Goal: Task Accomplishment & Management: Manage account settings

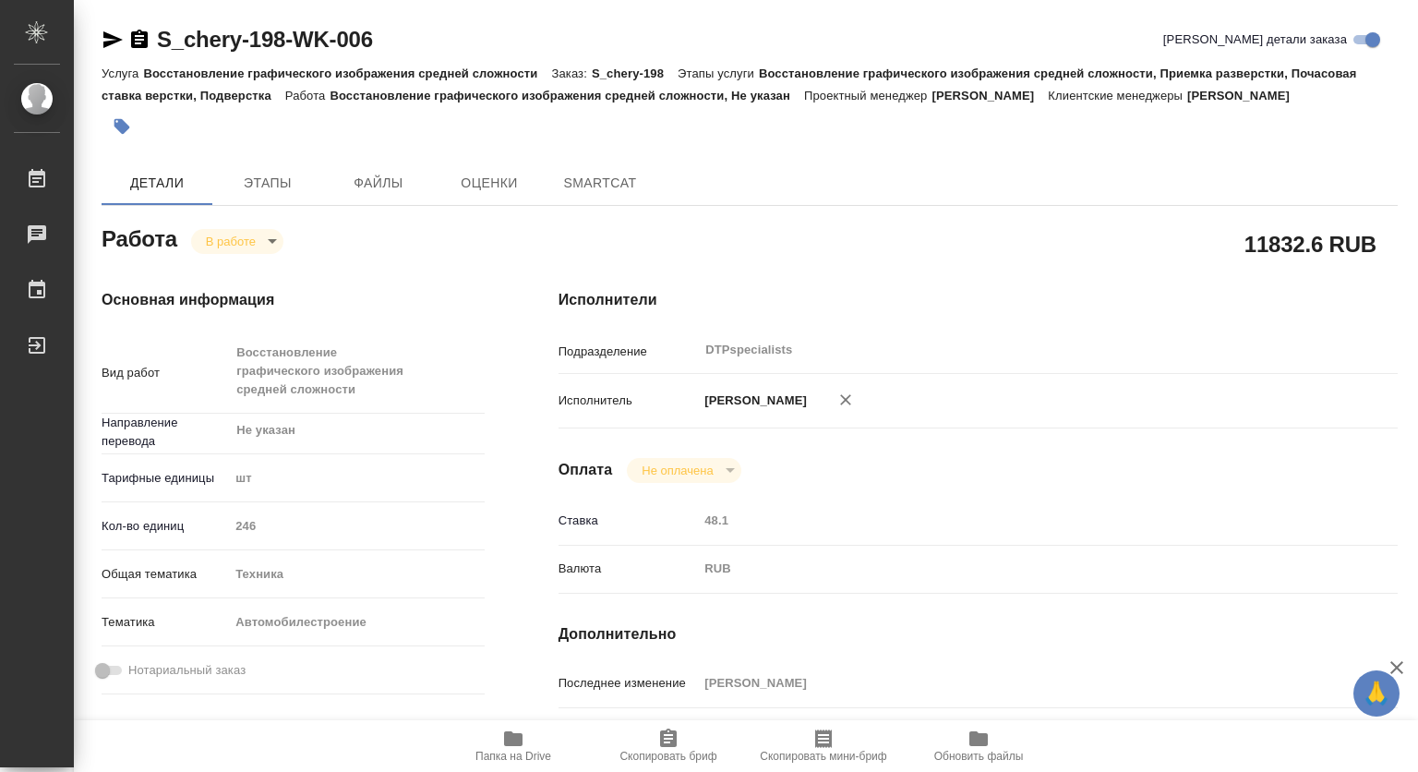
type textarea "x"
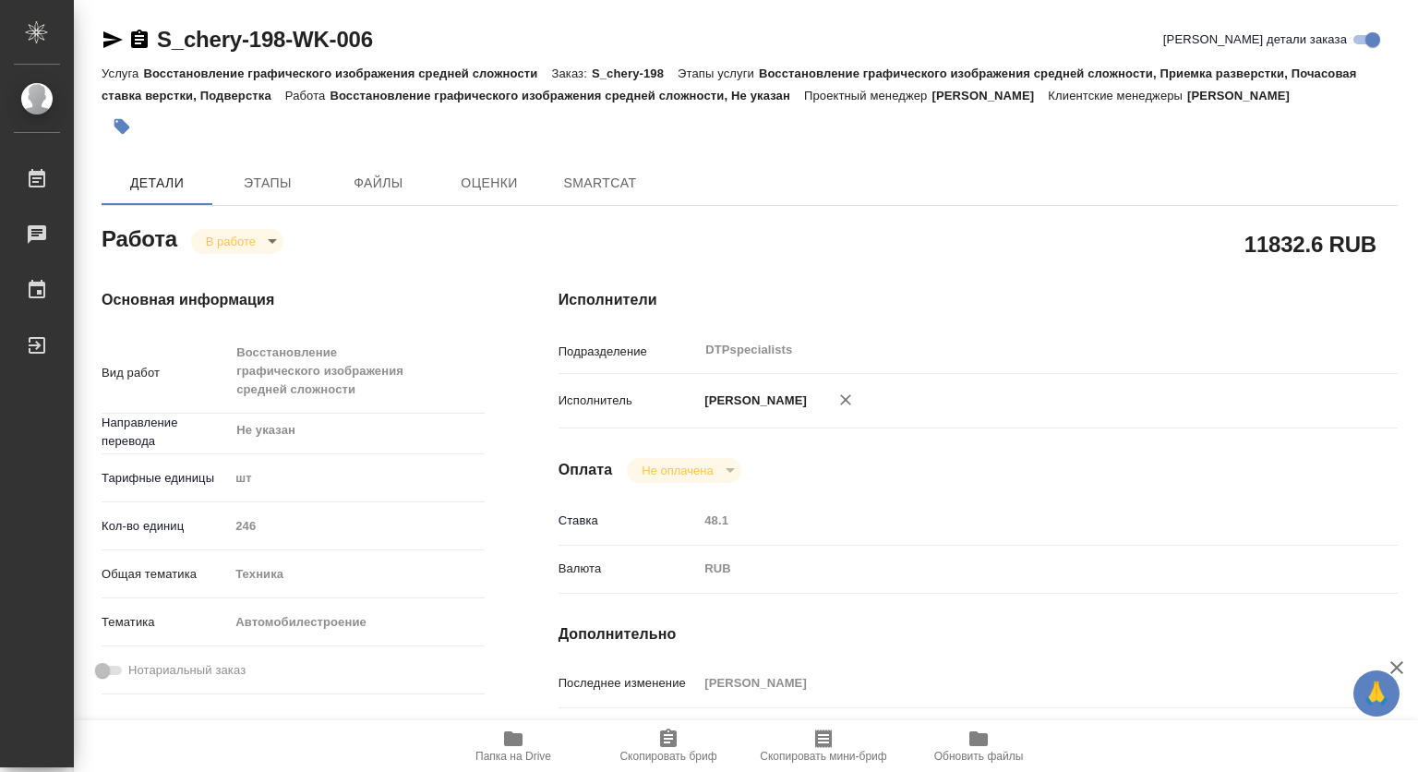
type textarea "x"
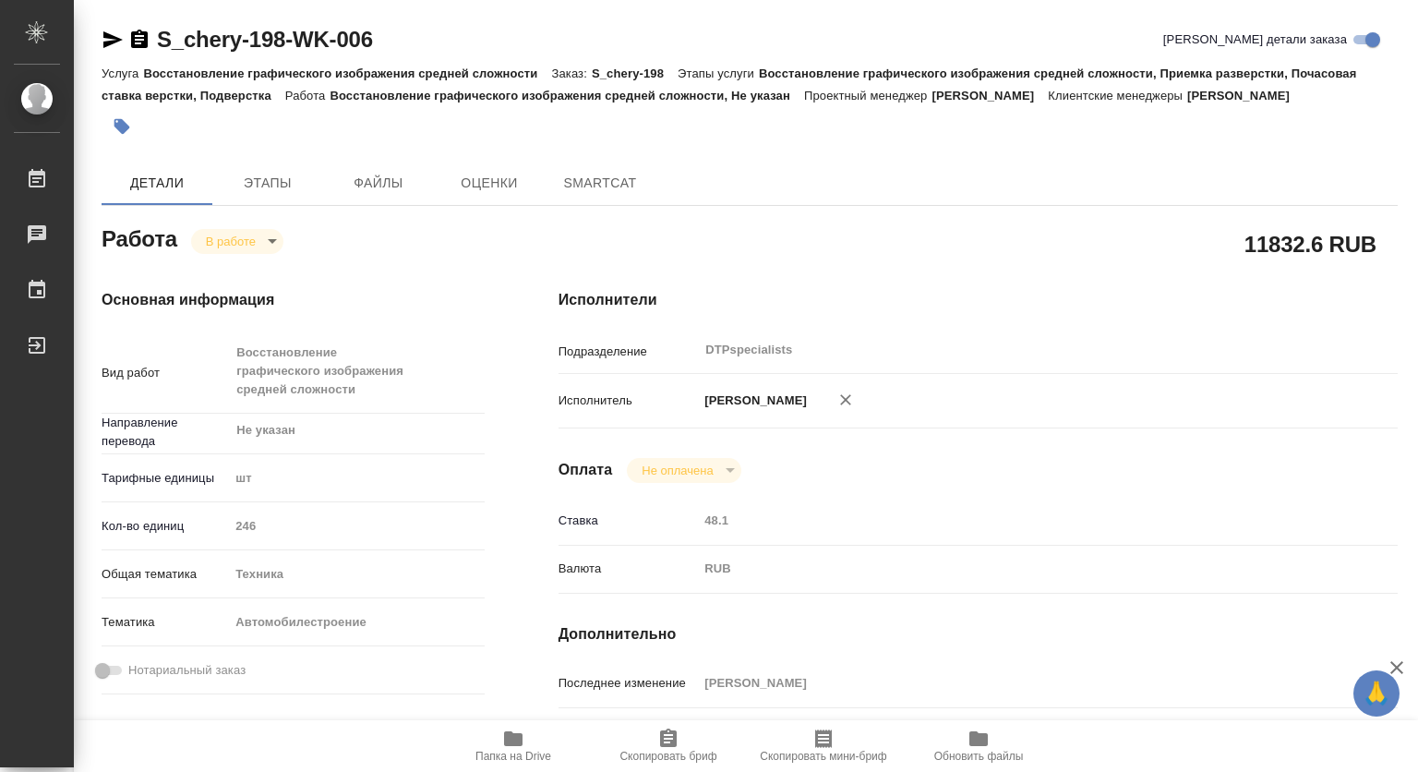
type textarea "x"
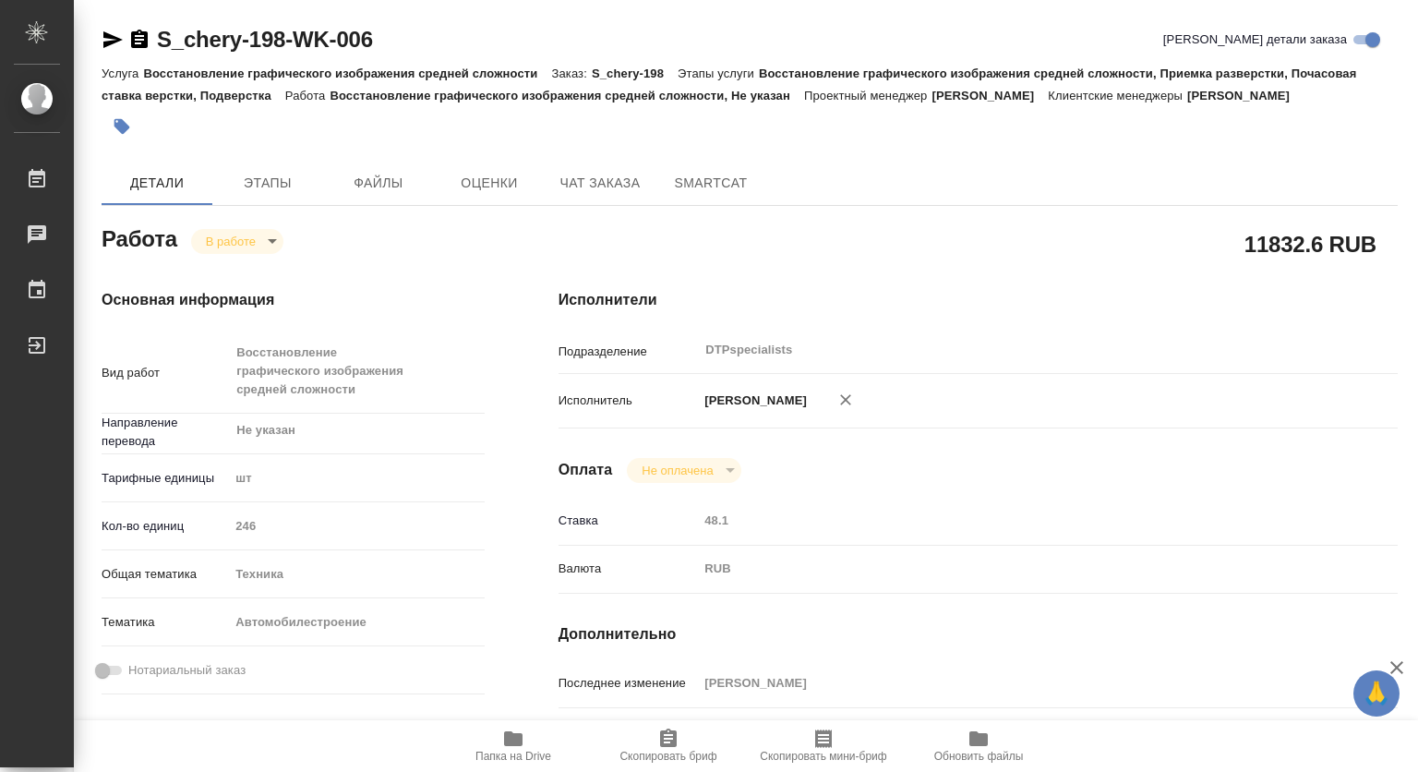
type textarea "x"
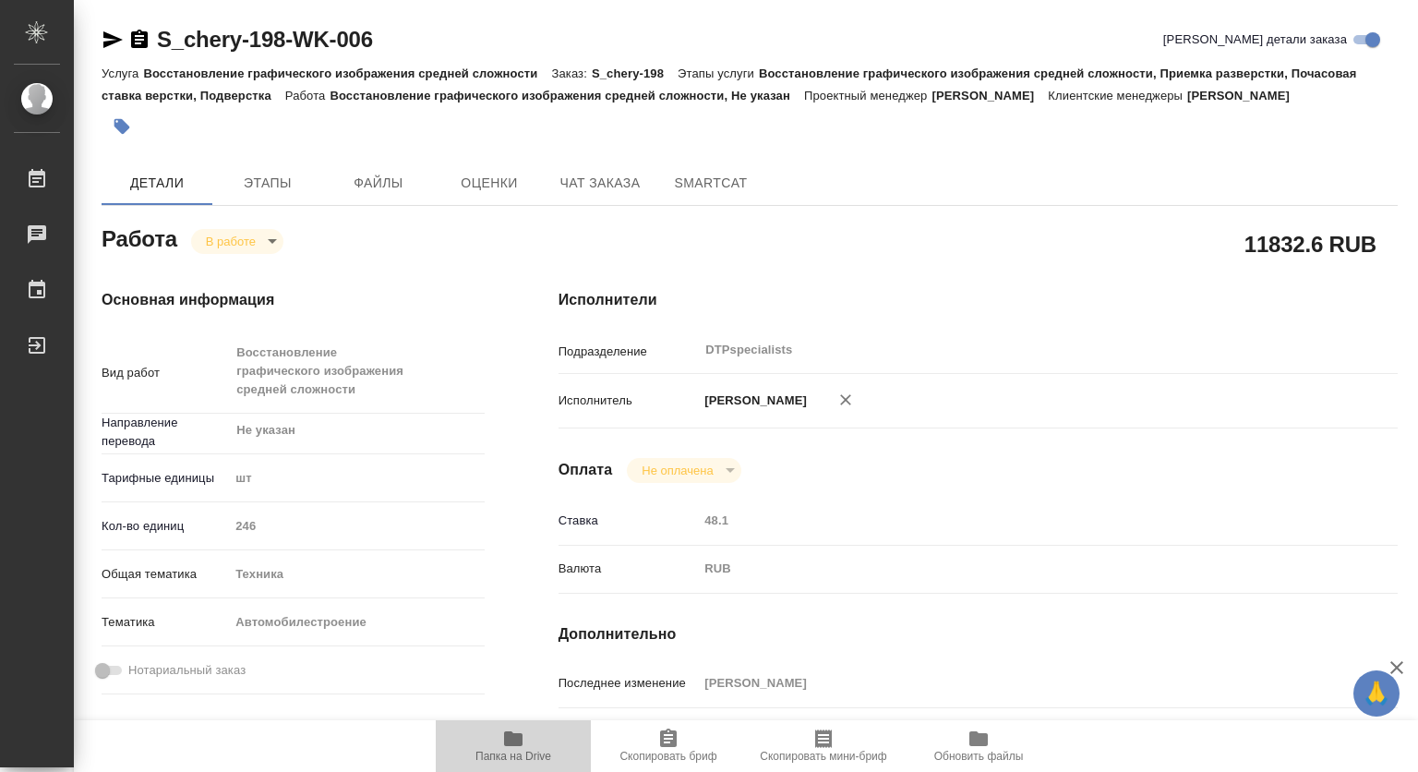
click at [501, 737] on span "Папка на Drive" at bounding box center [513, 744] width 133 height 35
type textarea "x"
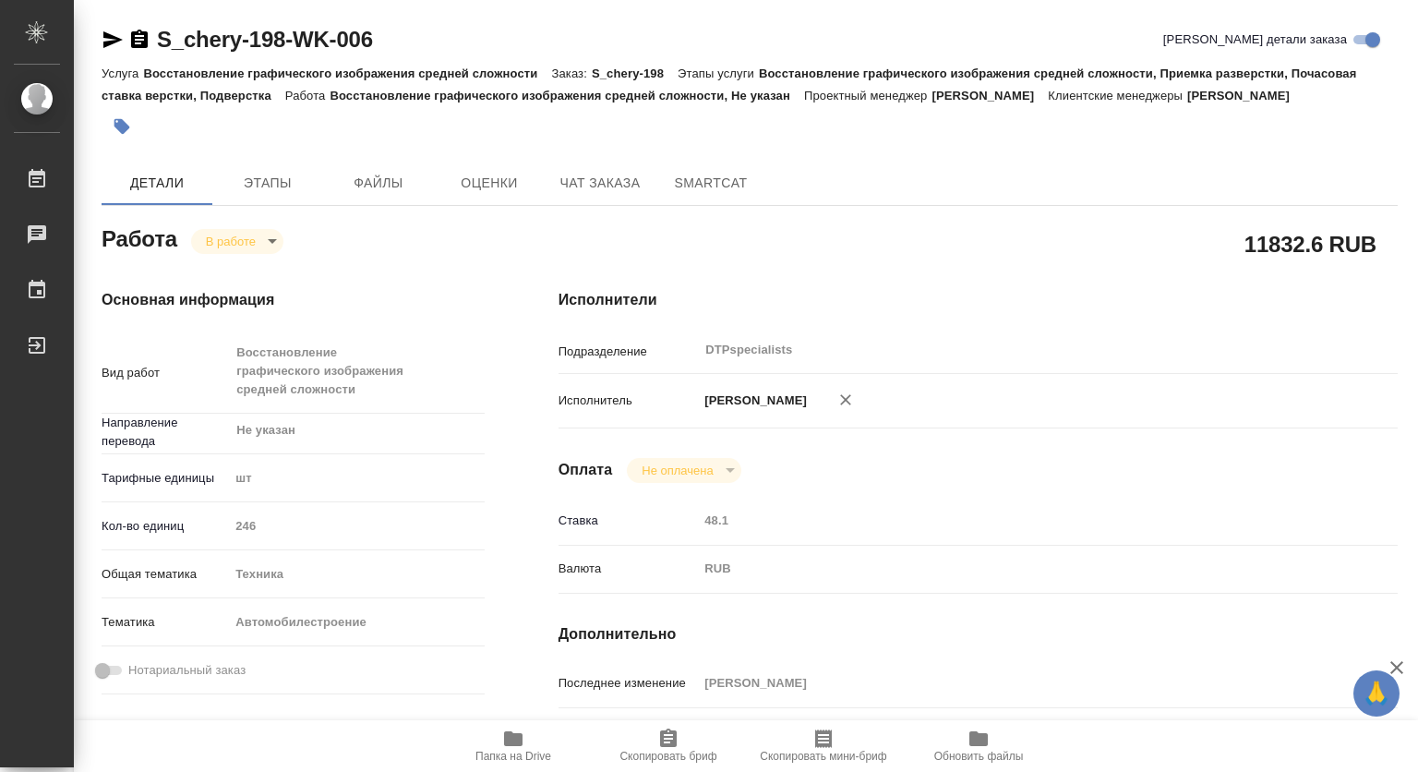
type textarea "x"
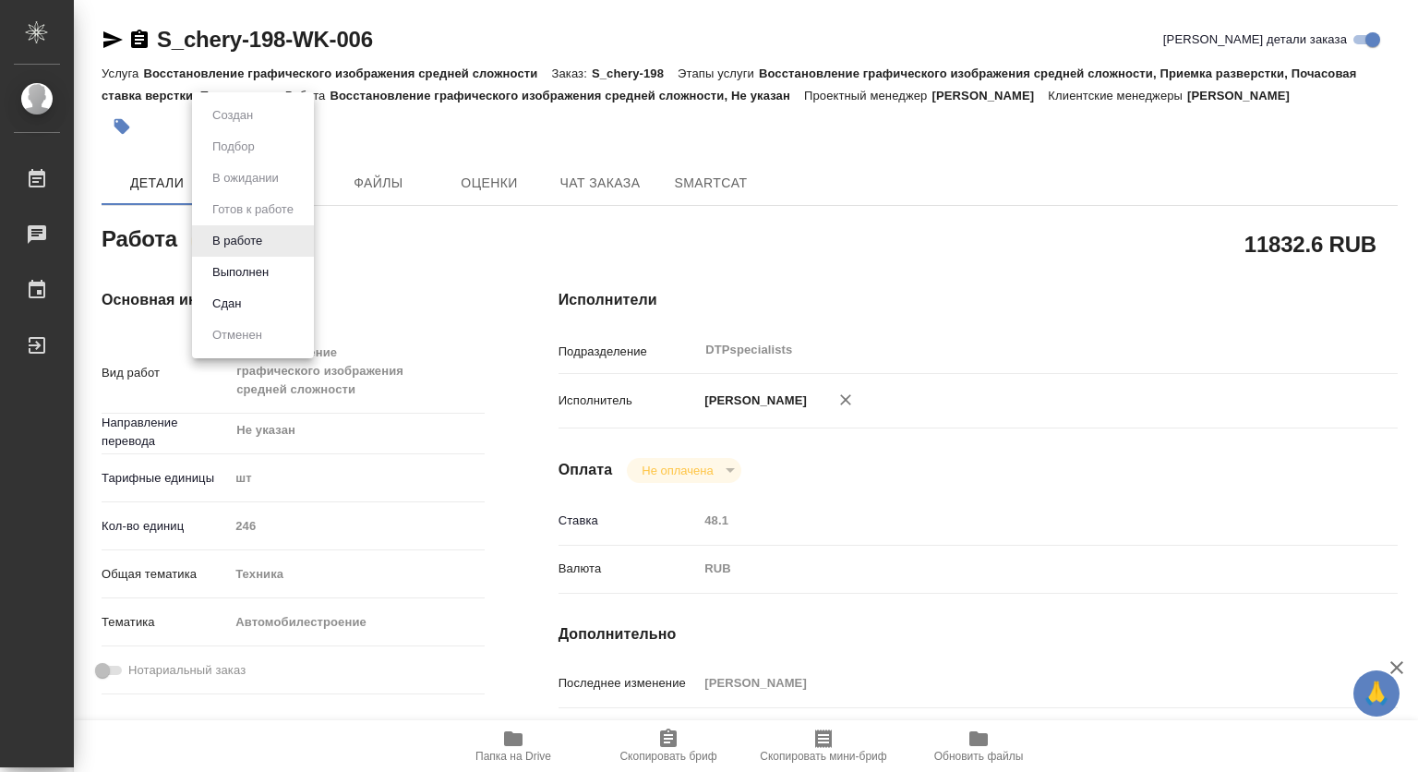
click at [216, 240] on body "🙏 .cls-1 fill:#fff; AWATERA [PERSON_NAME] 0 Чаты График Выйти S_chery-198-WK-00…" at bounding box center [709, 386] width 1418 height 772
click at [227, 275] on button "Выполнен" at bounding box center [240, 272] width 67 height 20
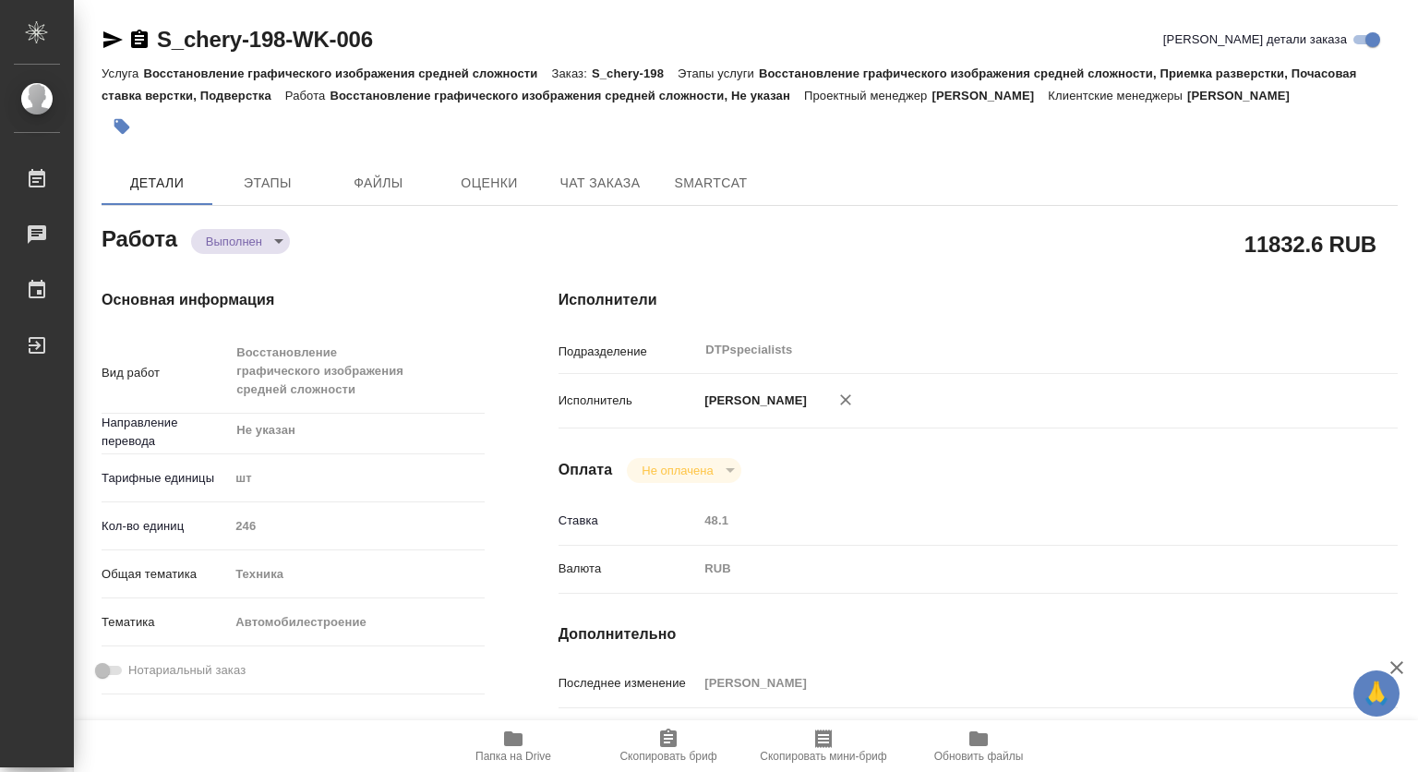
type textarea "x"
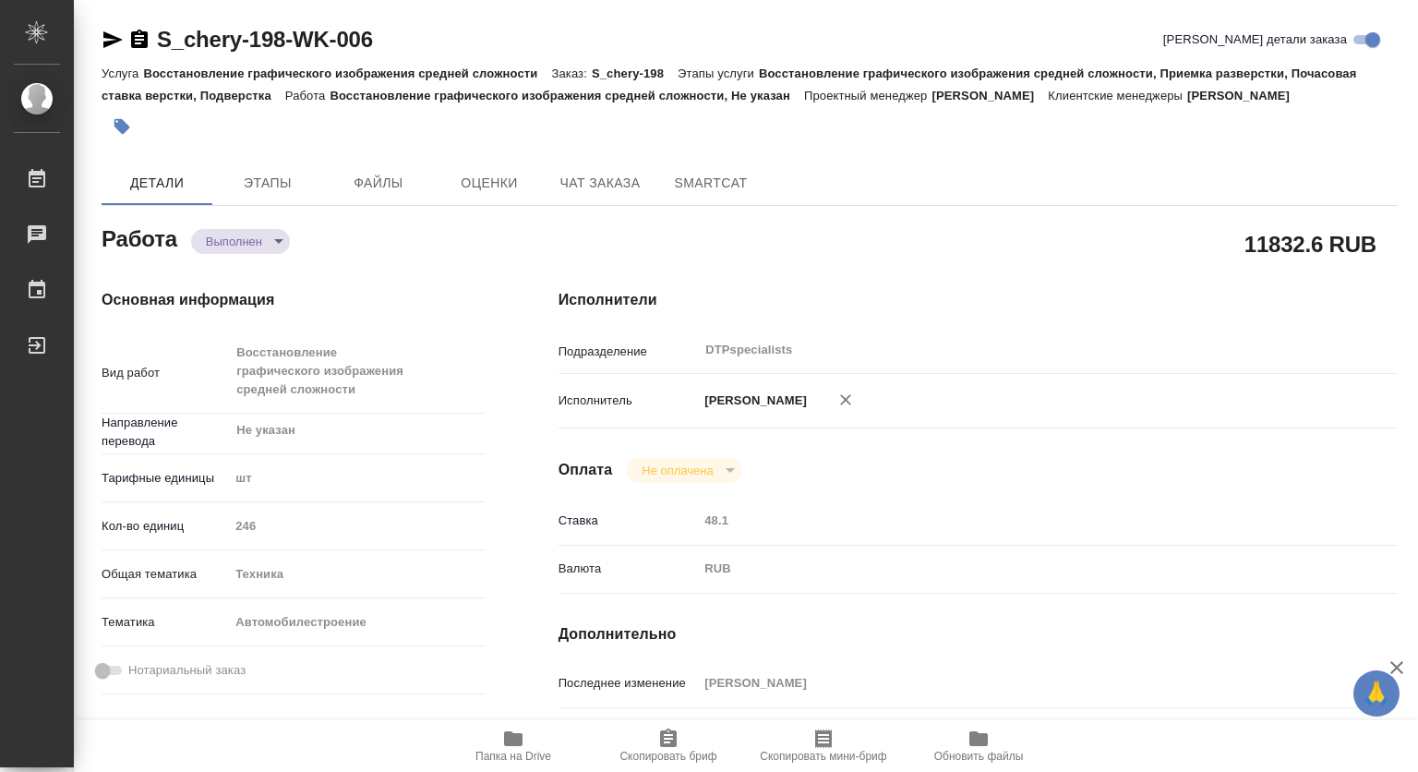
type textarea "x"
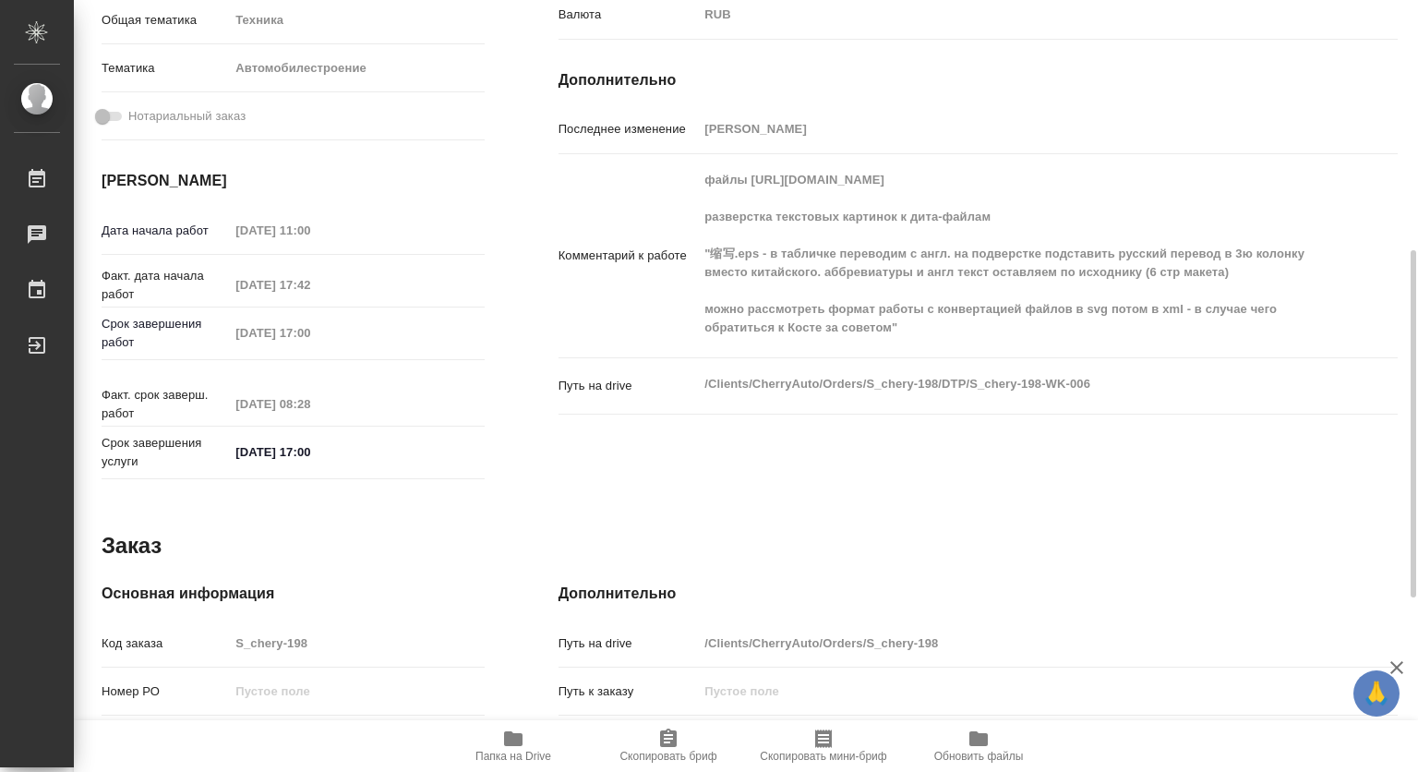
type textarea "x"
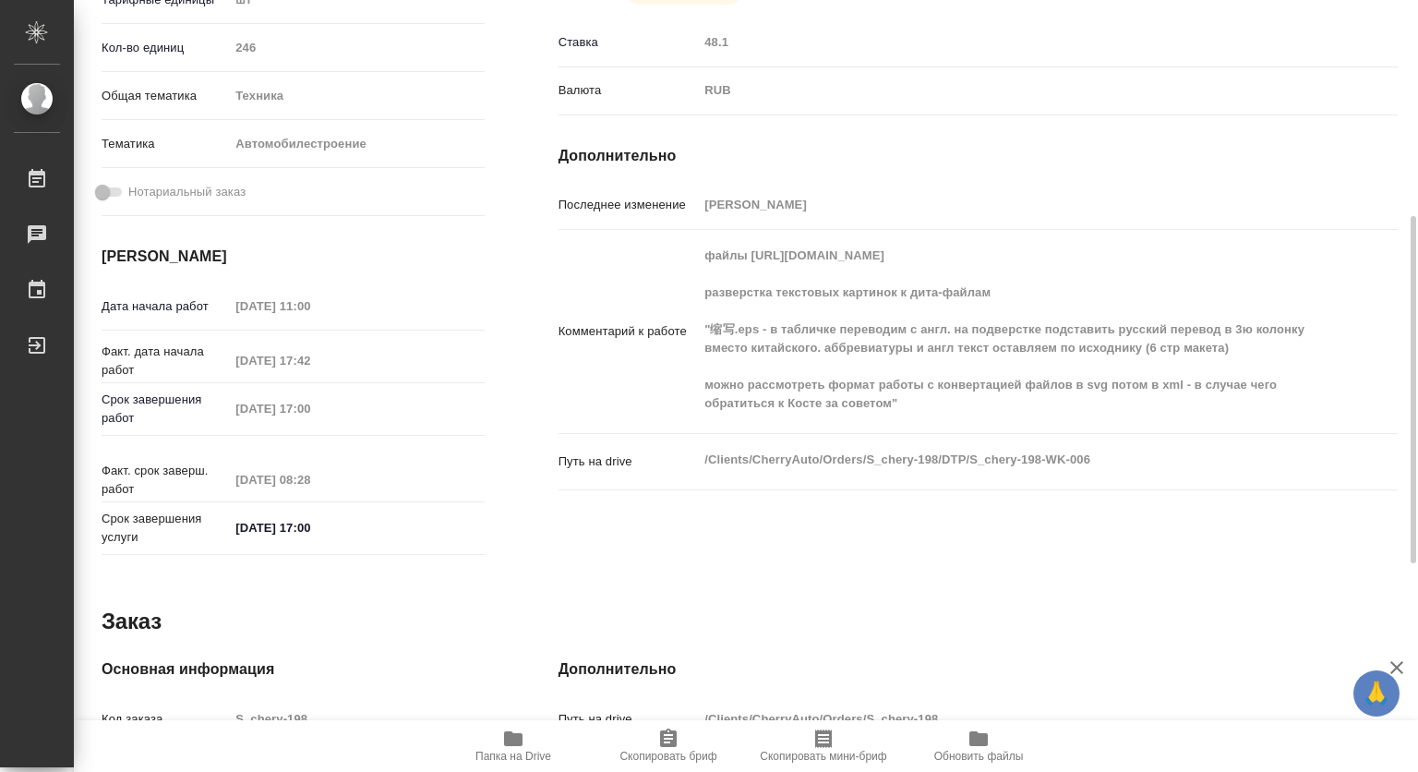
scroll to position [201, 0]
